Goal: Task Accomplishment & Management: Manage account settings

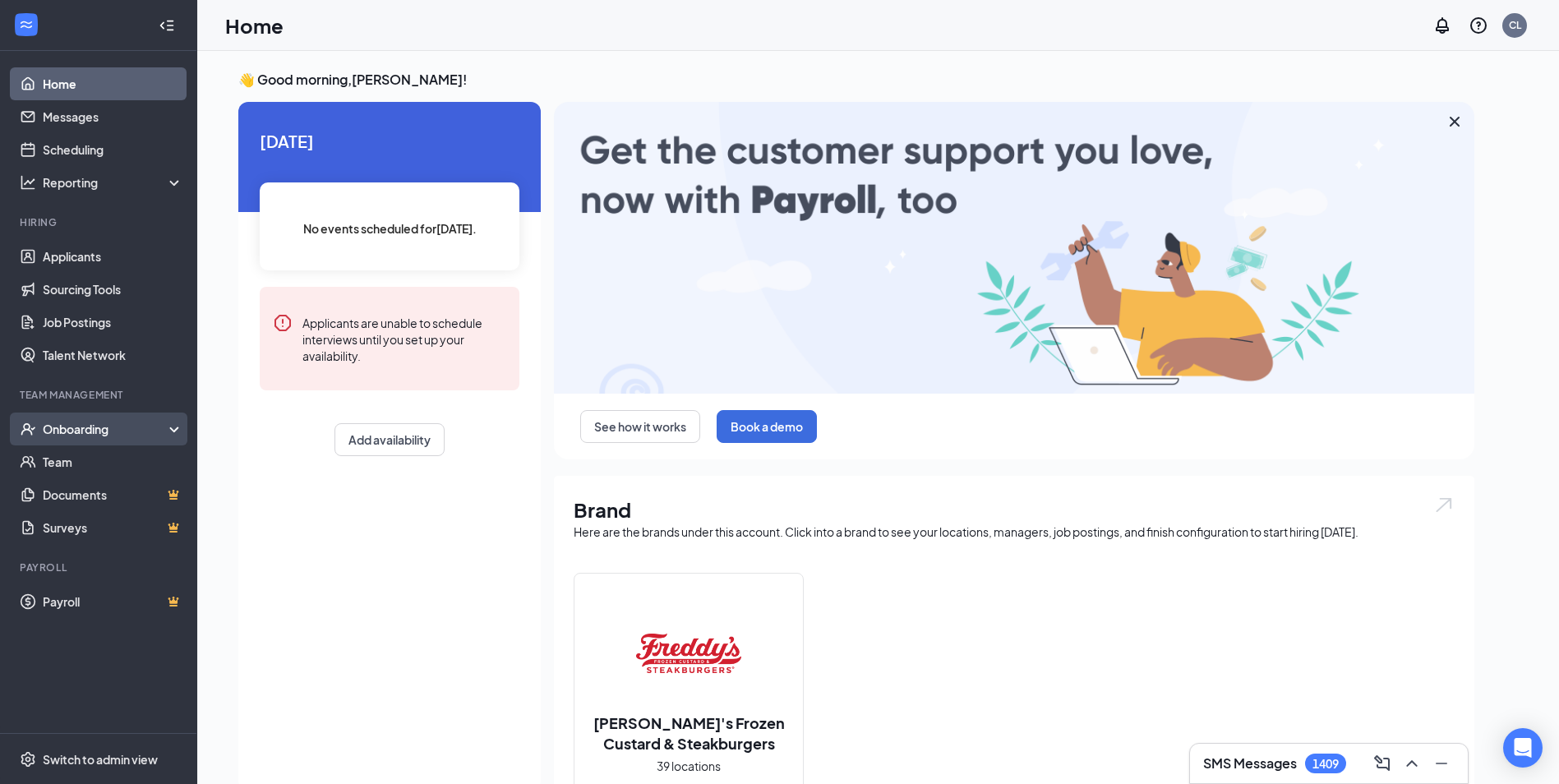
click at [66, 422] on div "Onboarding" at bounding box center [106, 429] width 127 height 16
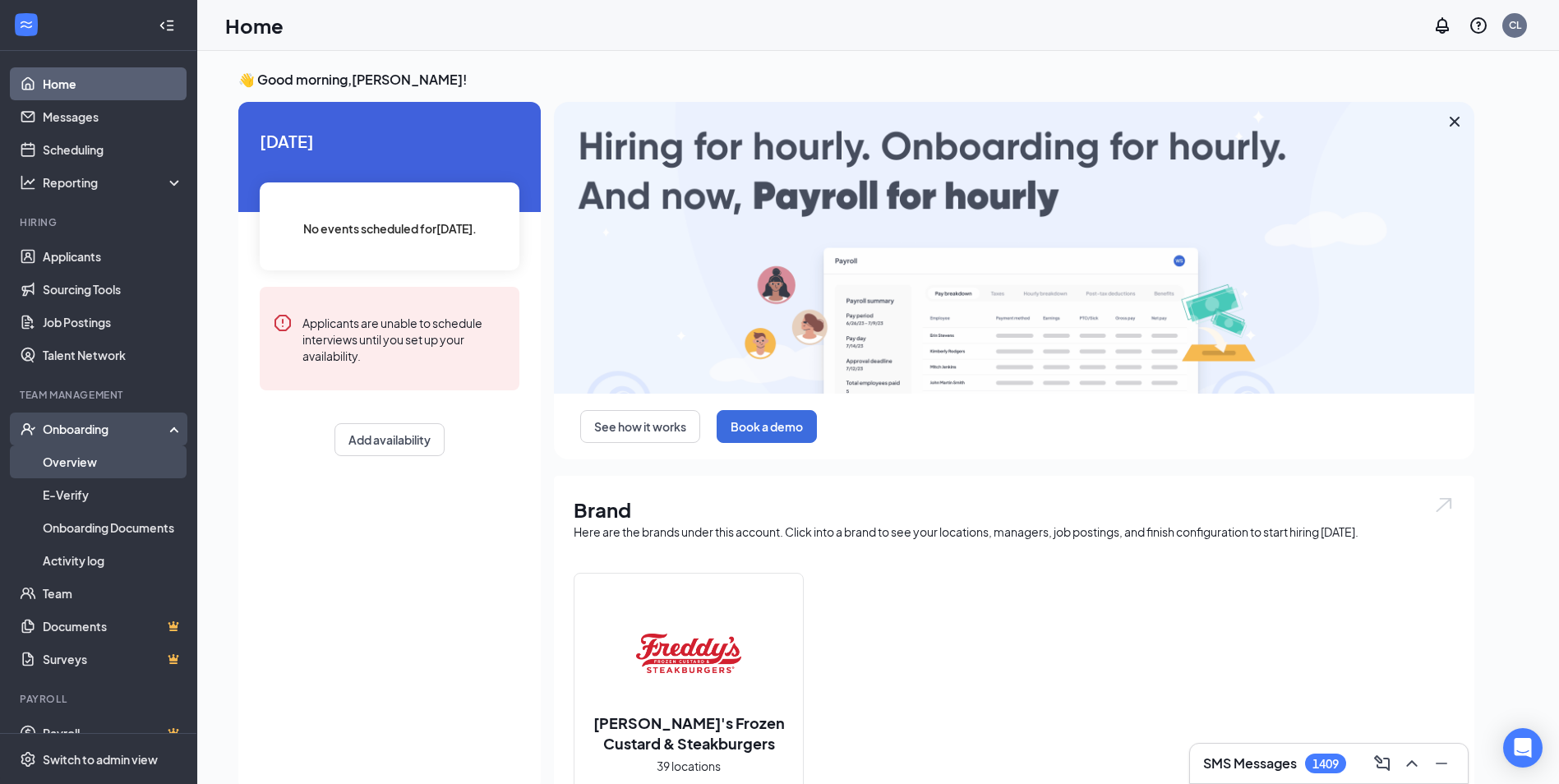
click at [67, 452] on link "Overview" at bounding box center [112, 462] width 140 height 33
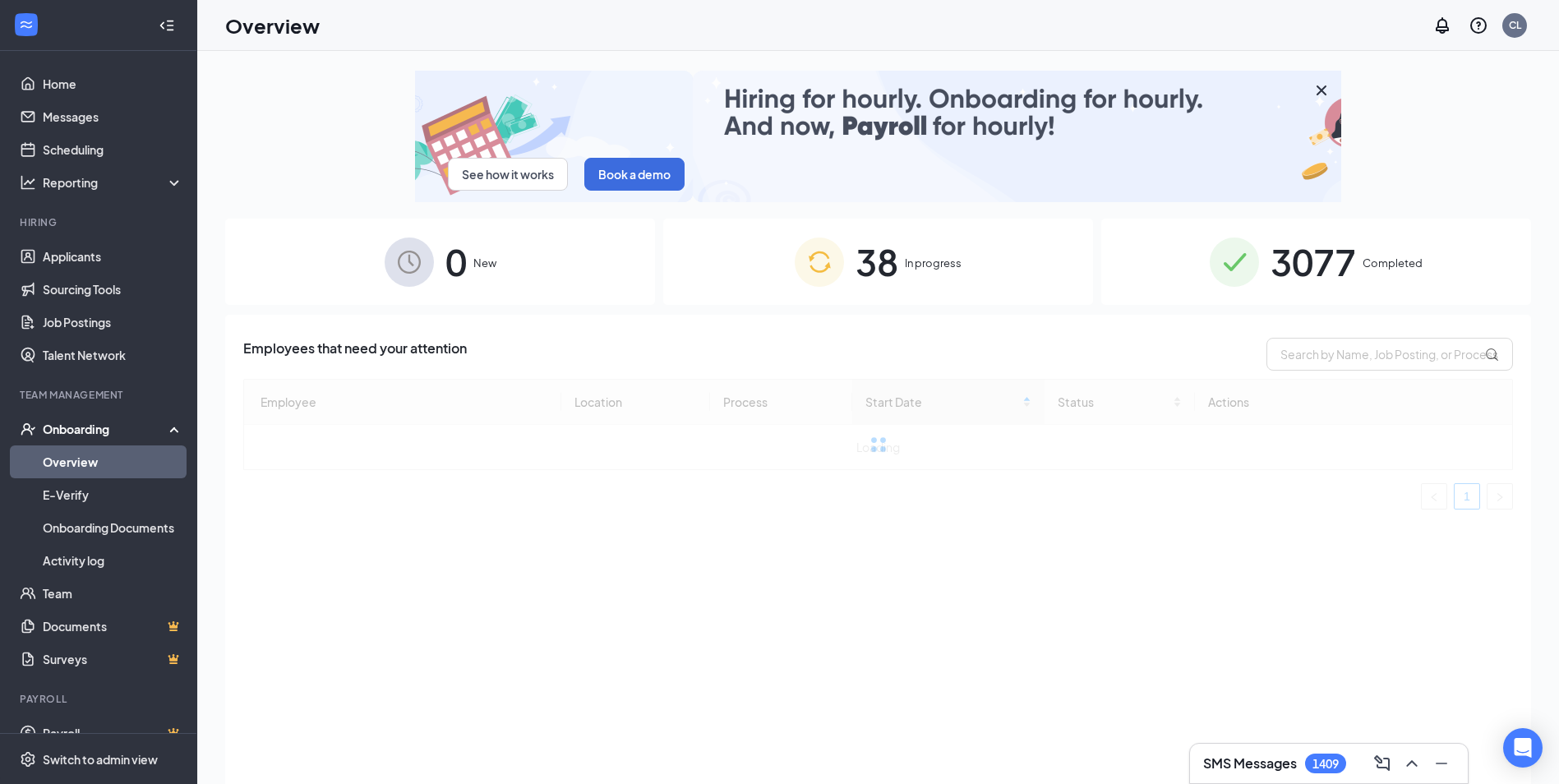
click at [1288, 258] on span "3077" at bounding box center [1314, 262] width 85 height 57
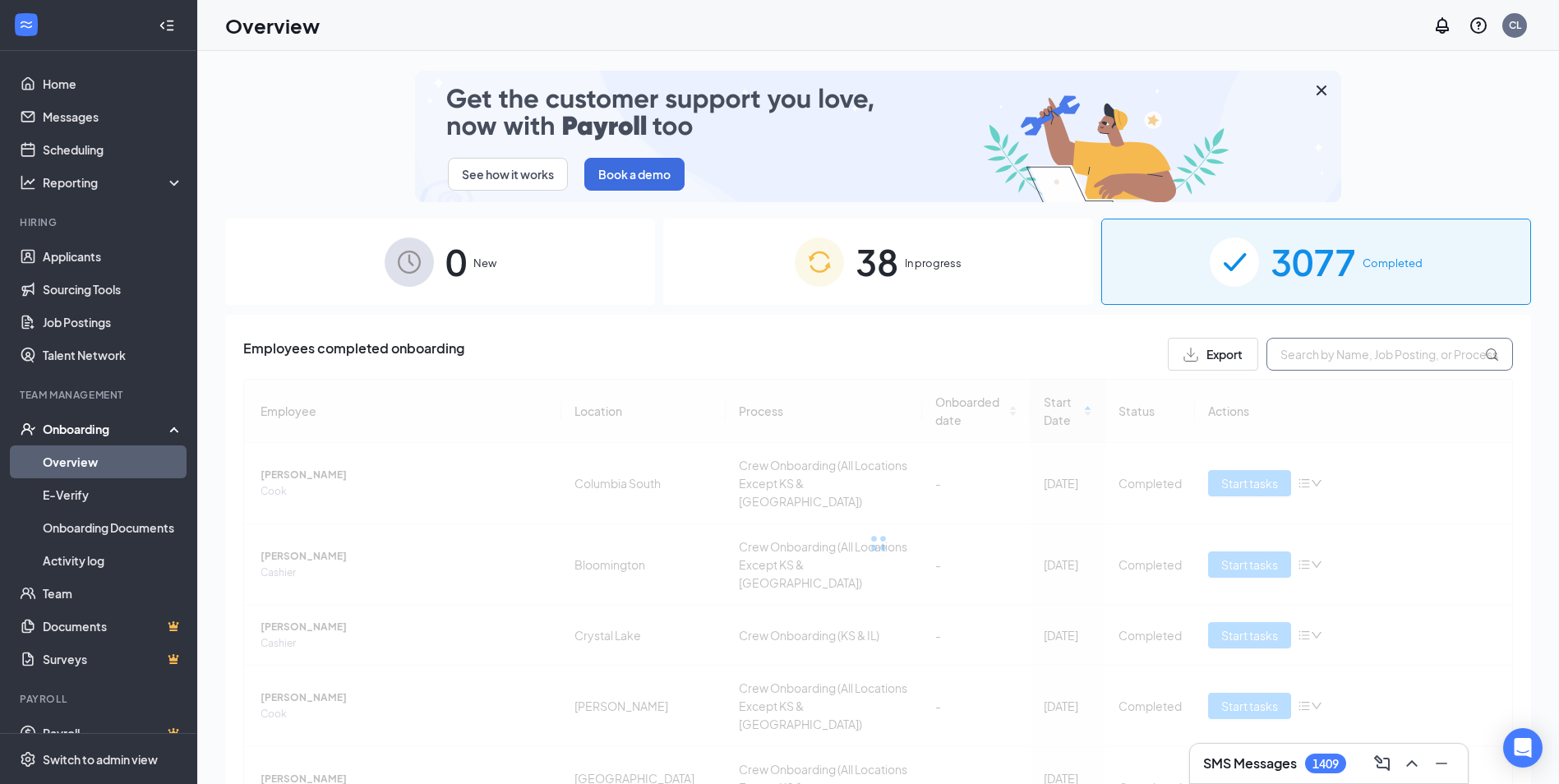
click at [1353, 364] on input "text" at bounding box center [1390, 354] width 246 height 33
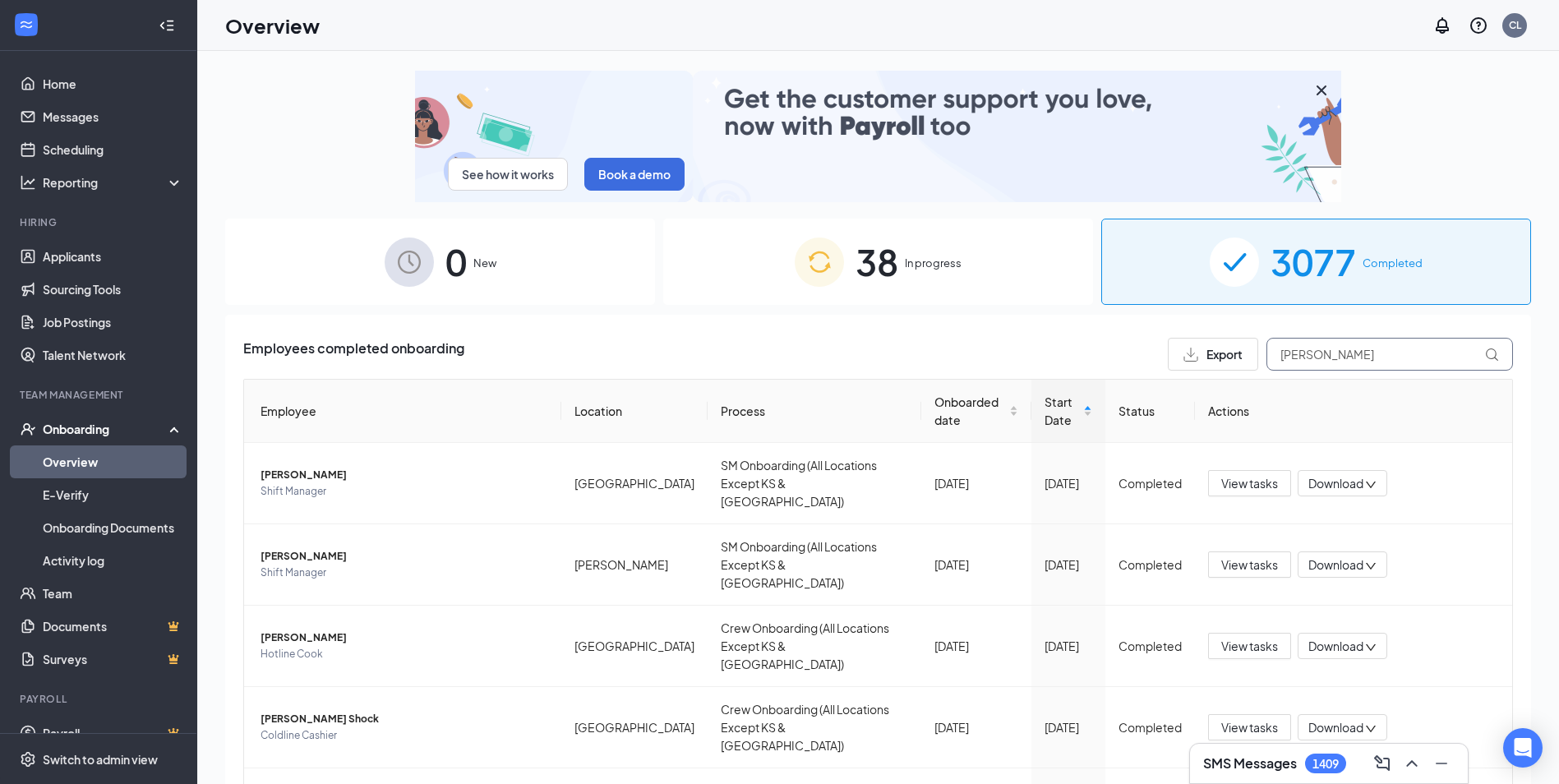
type input "[PERSON_NAME]"
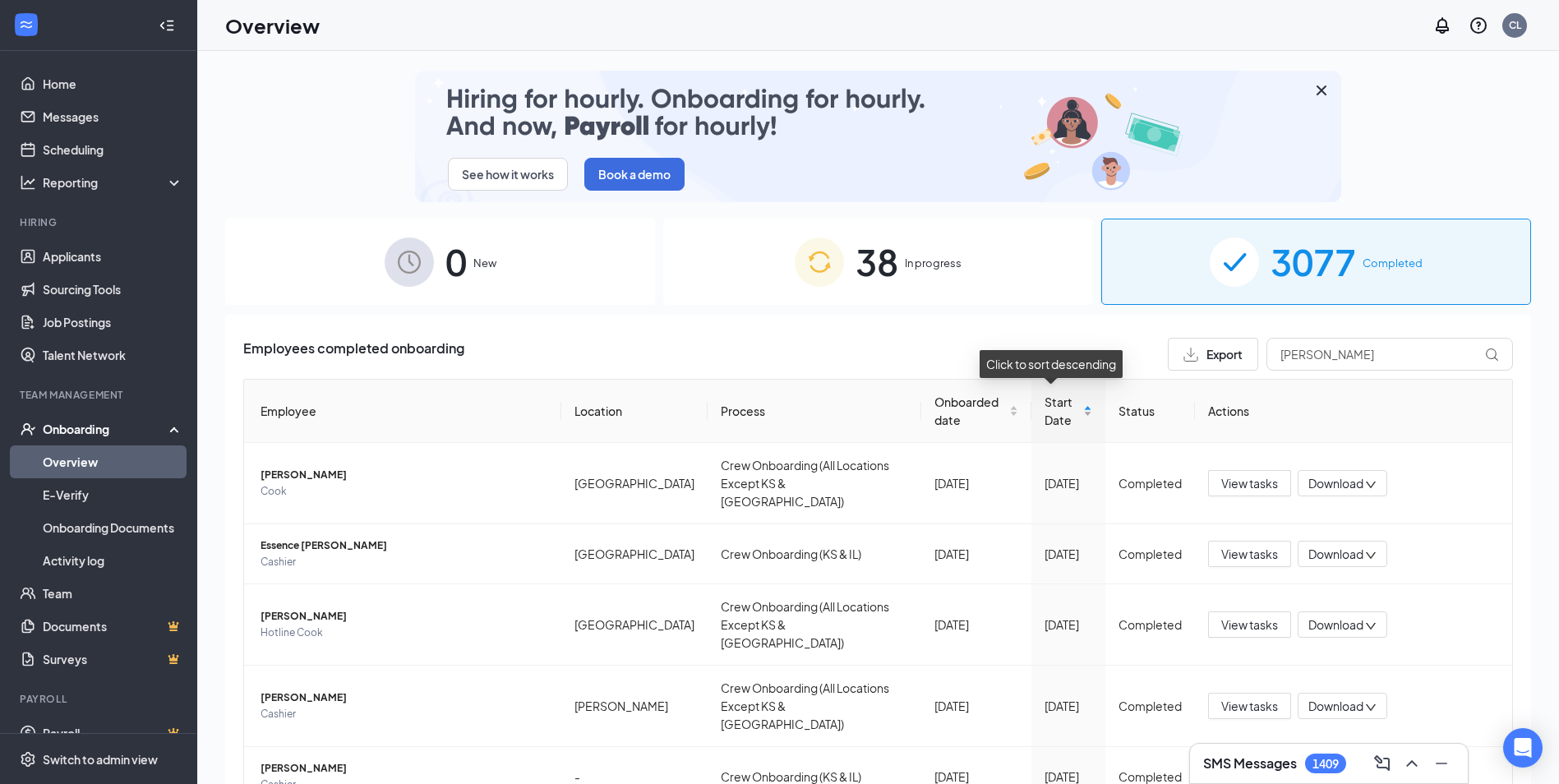
click at [1051, 411] on span "Start Date" at bounding box center [1062, 411] width 35 height 36
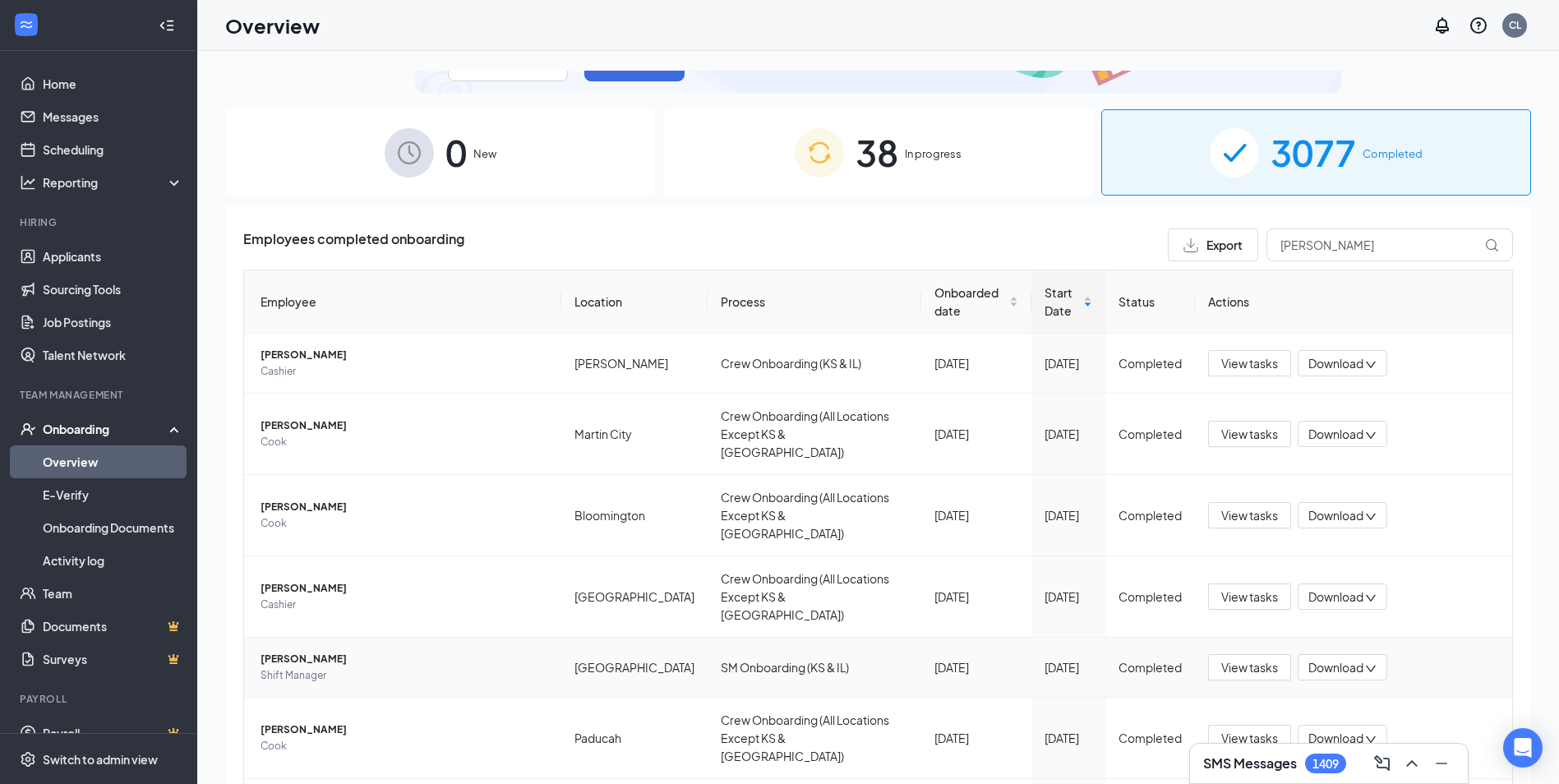
scroll to position [329, 0]
